Goal: Transaction & Acquisition: Purchase product/service

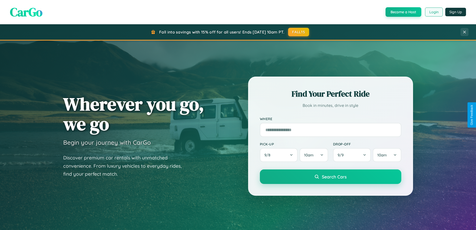
click at [434, 12] on button "Login" at bounding box center [434, 12] width 18 height 9
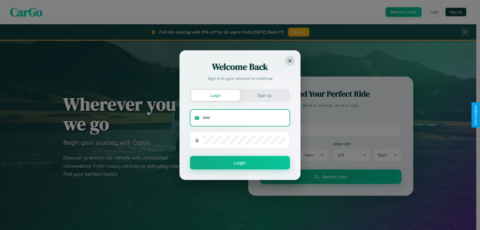
click at [244, 118] on input "text" at bounding box center [244, 118] width 83 height 8
type input "**********"
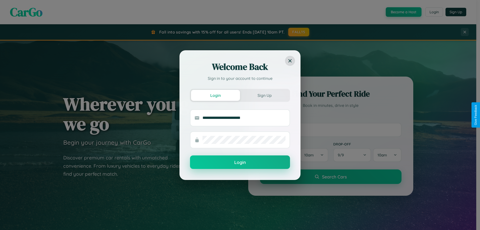
click at [240, 162] on button "Login" at bounding box center [240, 162] width 100 height 14
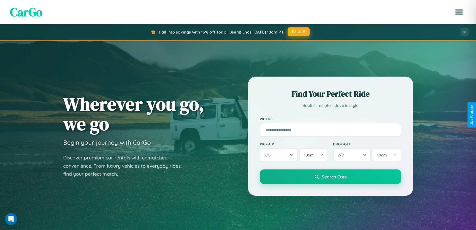
click at [299, 32] on button "FALL15" at bounding box center [299, 31] width 22 height 9
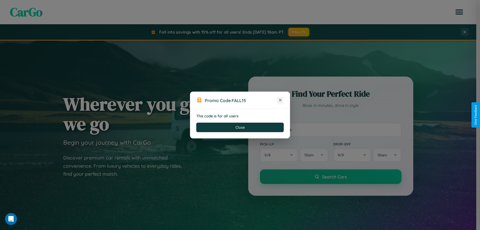
click at [280, 100] on icon at bounding box center [280, 100] width 5 height 5
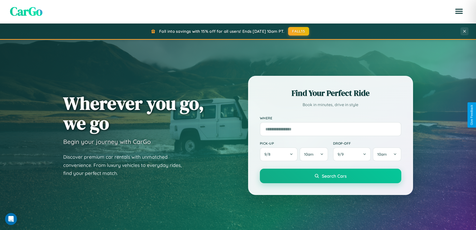
scroll to position [804, 0]
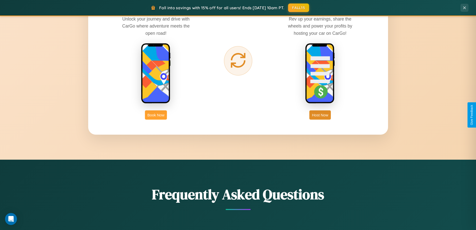
click at [156, 115] on button "Book Now" at bounding box center [156, 114] width 22 height 9
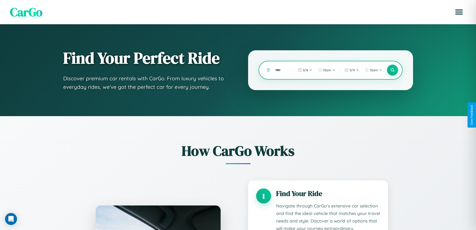
click at [281, 70] on input "text" at bounding box center [281, 70] width 16 height 9
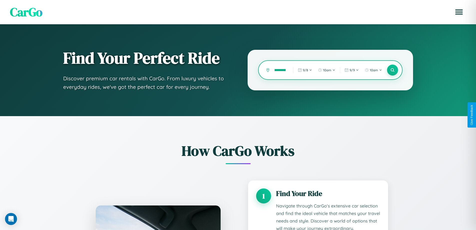
scroll to position [0, 9]
type input "**********"
click at [393, 70] on icon at bounding box center [392, 70] width 5 height 5
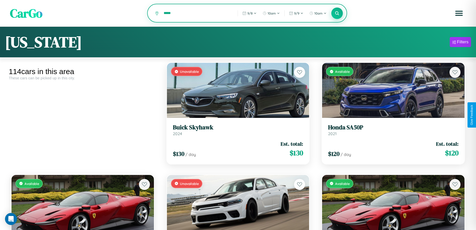
type input "*****"
click at [337, 14] on icon at bounding box center [337, 13] width 5 height 5
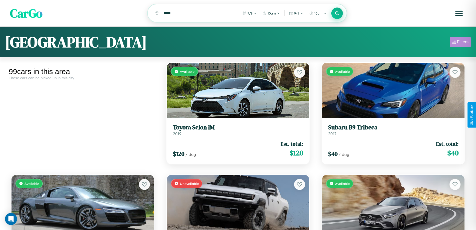
click at [461, 43] on div "Filters" at bounding box center [463, 42] width 12 height 5
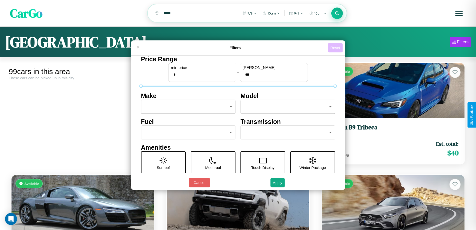
click at [336, 48] on button "Reset" at bounding box center [335, 47] width 15 height 9
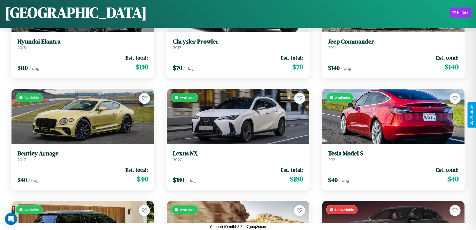
scroll to position [518, 0]
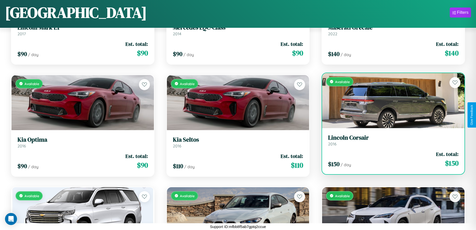
click at [390, 142] on link "Lincoln Corsair 2016" at bounding box center [393, 140] width 131 height 12
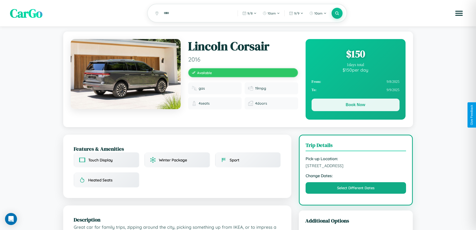
click at [356, 106] on button "Book Now" at bounding box center [356, 105] width 88 height 13
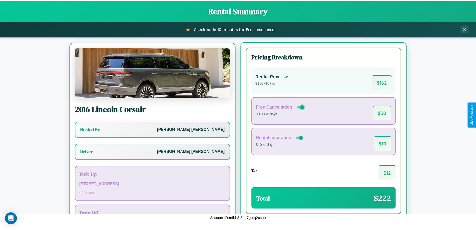
scroll to position [23, 0]
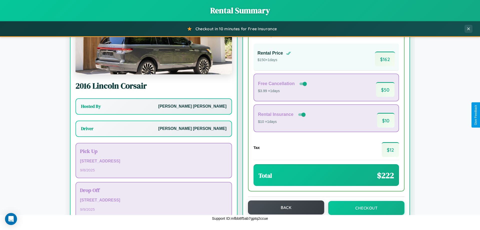
click at [284, 207] on button "Back" at bounding box center [286, 207] width 76 height 14
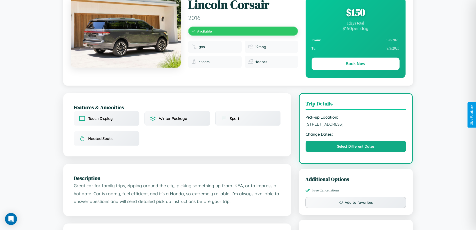
scroll to position [52, 0]
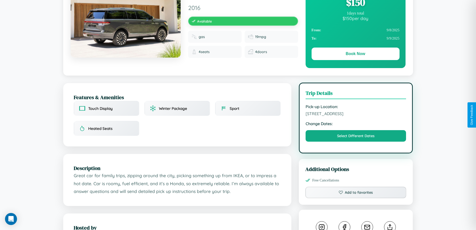
click at [356, 114] on span "207 Broadway Osaka 83156 Japan" at bounding box center [356, 113] width 101 height 5
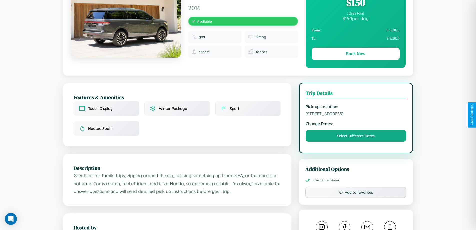
click at [356, 114] on span "207 Broadway Osaka 83156 Japan" at bounding box center [356, 113] width 101 height 5
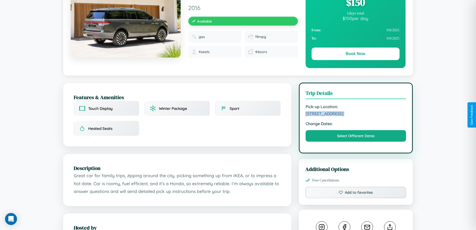
click at [356, 114] on span "207 Broadway Osaka 83156 Japan" at bounding box center [356, 113] width 101 height 5
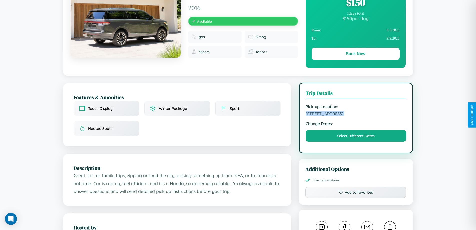
click at [356, 114] on span "207 Broadway Osaka 83156 Japan" at bounding box center [356, 113] width 101 height 5
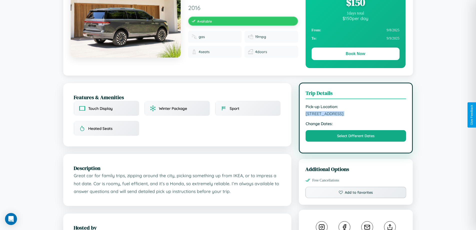
click at [356, 114] on span "207 Broadway Osaka 83156 Japan" at bounding box center [356, 113] width 101 height 5
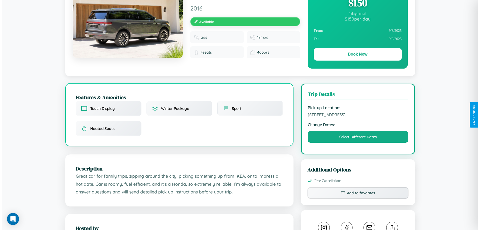
scroll to position [0, 0]
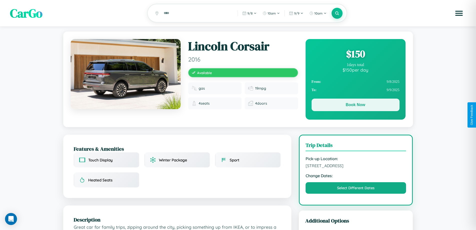
click at [356, 106] on button "Book Now" at bounding box center [356, 105] width 88 height 13
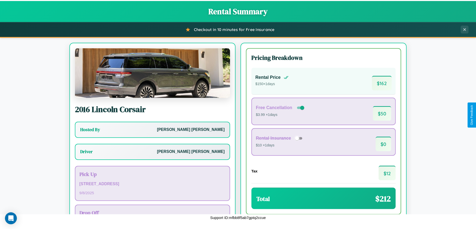
scroll to position [36, 0]
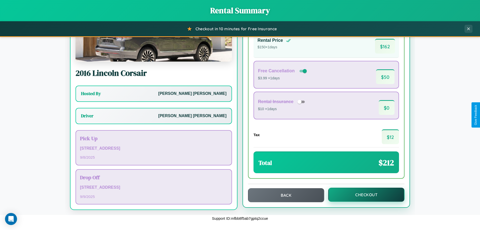
click at [363, 195] on button "Checkout" at bounding box center [366, 195] width 76 height 14
